Goal: Task Accomplishment & Management: Complete application form

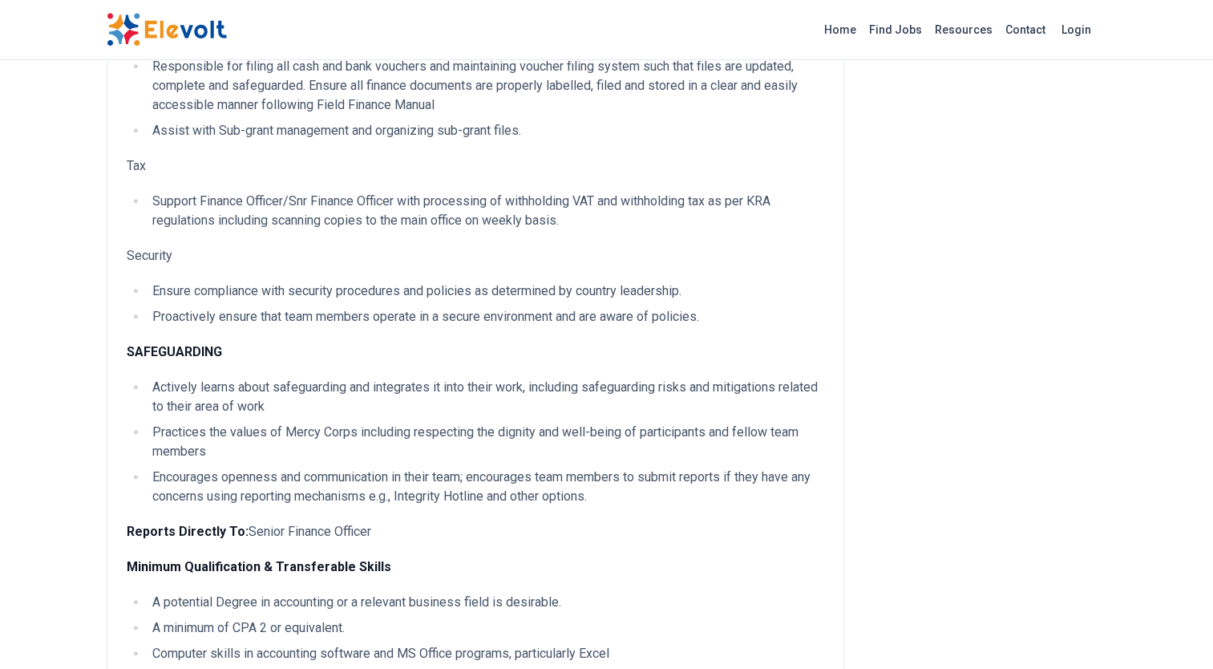
scroll to position [802, 0]
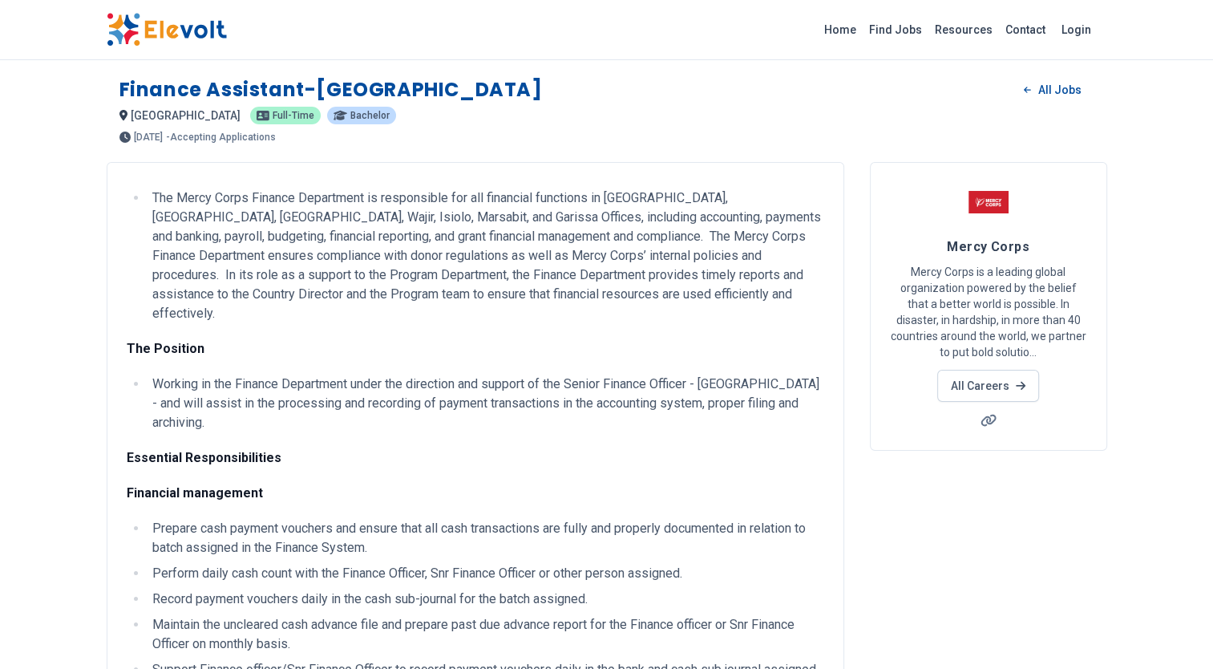
click at [155, 142] on span "[DATE]" at bounding box center [148, 137] width 29 height 10
click at [221, 138] on p "- Accepting Applications" at bounding box center [221, 137] width 110 height 10
drag, startPoint x: 249, startPoint y: 136, endPoint x: 288, endPoint y: 132, distance: 39.4
click at [250, 136] on p "- Accepting Applications" at bounding box center [221, 137] width 110 height 10
drag, startPoint x: 271, startPoint y: 134, endPoint x: 245, endPoint y: 138, distance: 26.0
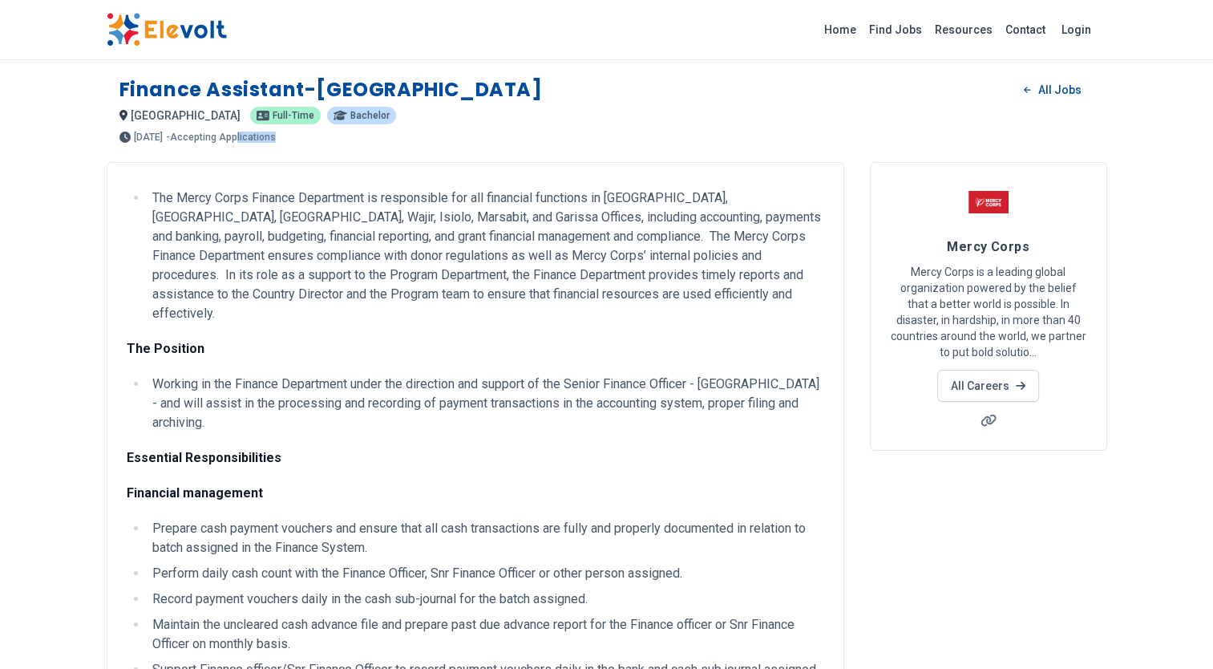
click at [245, 138] on div "[DATE] [DATE] [DATE] - Accepting Applications" at bounding box center [607, 137] width 975 height 11
drag, startPoint x: 245, startPoint y: 138, endPoint x: 215, endPoint y: 136, distance: 30.5
click at [215, 136] on p "- Accepting Applications" at bounding box center [221, 137] width 110 height 10
click at [155, 137] on span "[DATE]" at bounding box center [148, 137] width 29 height 10
click at [150, 112] on span "[GEOGRAPHIC_DATA]" at bounding box center [186, 115] width 110 height 13
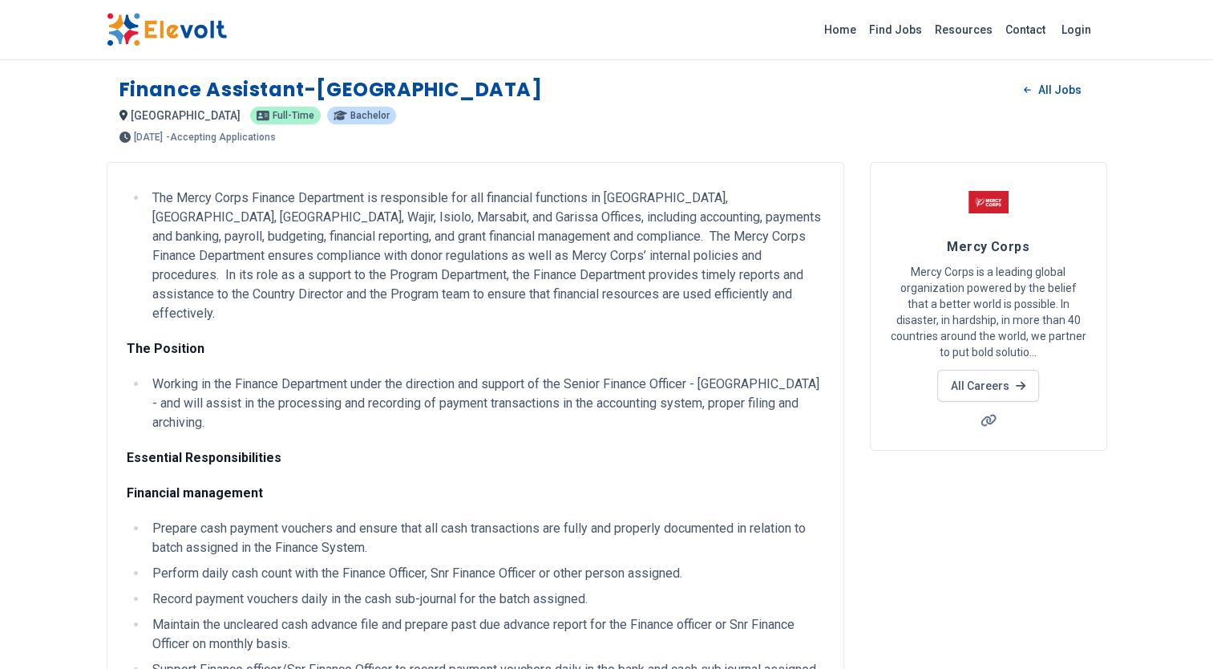
drag, startPoint x: 158, startPoint y: 97, endPoint x: 174, endPoint y: 91, distance: 17.0
click at [160, 95] on h1 "Finance Assistant-[GEOGRAPHIC_DATA]" at bounding box center [331, 90] width 423 height 26
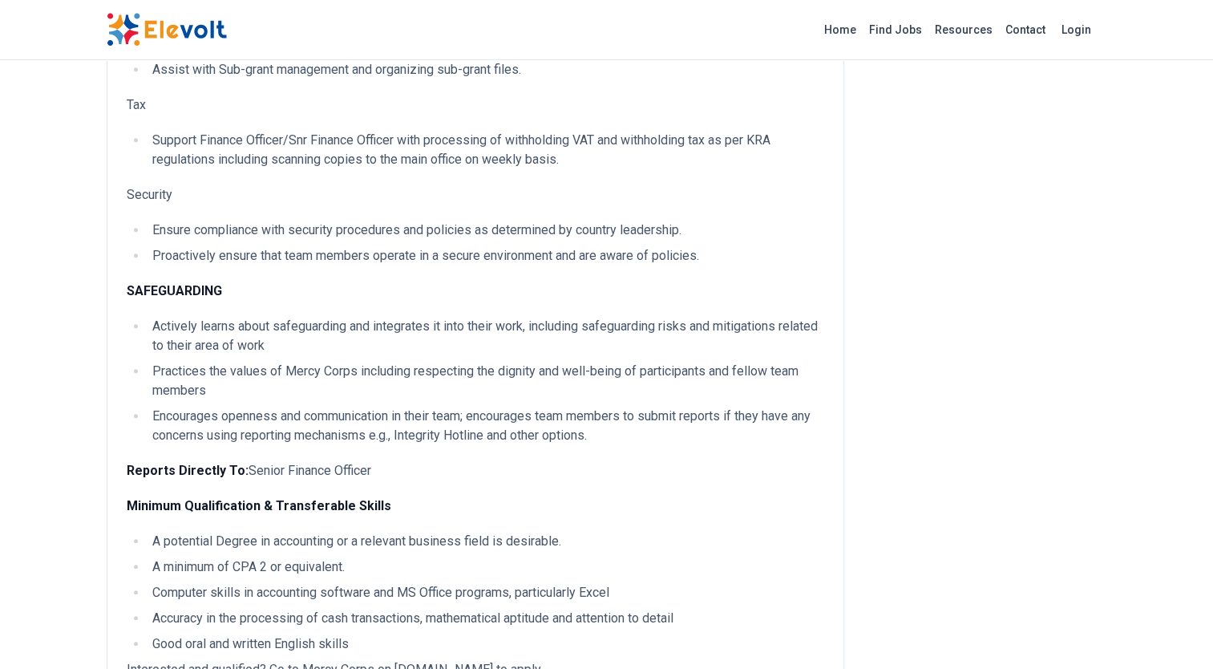
scroll to position [1123, 0]
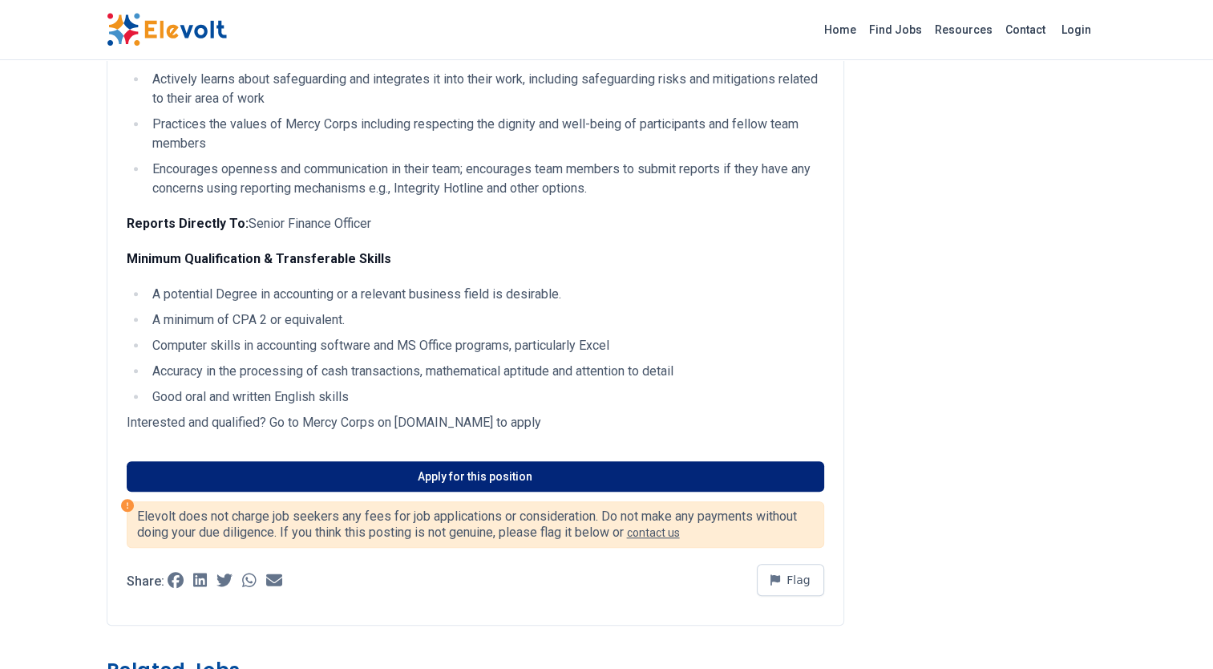
click at [406, 461] on link "Apply for this position" at bounding box center [476, 476] width 698 height 30
